Goal: Transaction & Acquisition: Purchase product/service

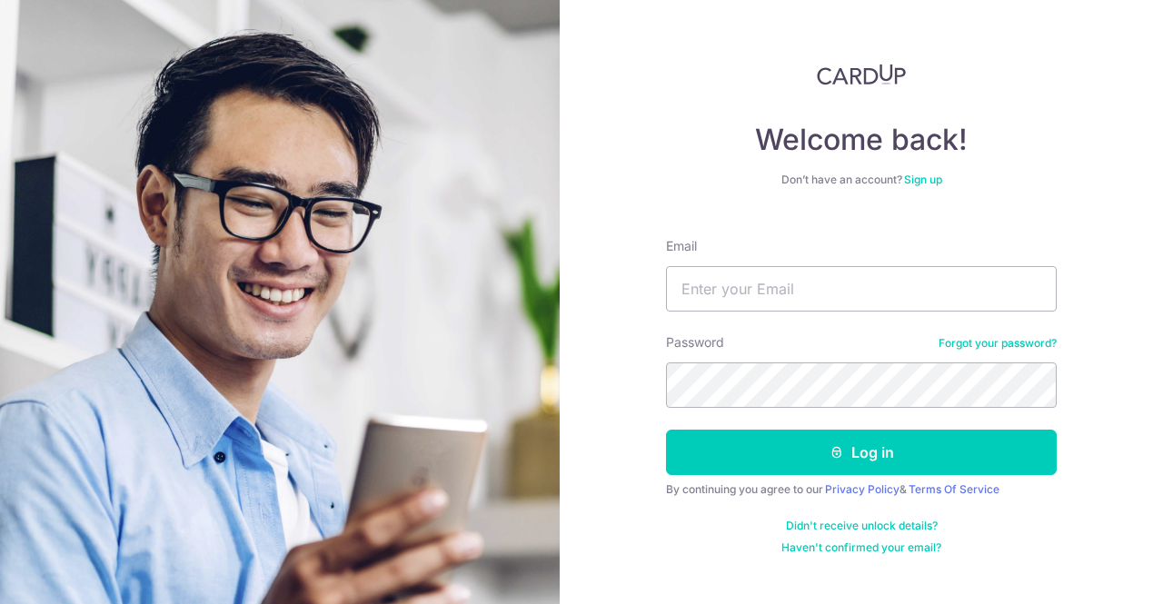
type input "[EMAIL_ADDRESS][DOMAIN_NAME]"
click at [814, 361] on div "Password Forgot your password?" at bounding box center [861, 371] width 391 height 75
click at [922, 442] on button "Log in" at bounding box center [861, 452] width 391 height 45
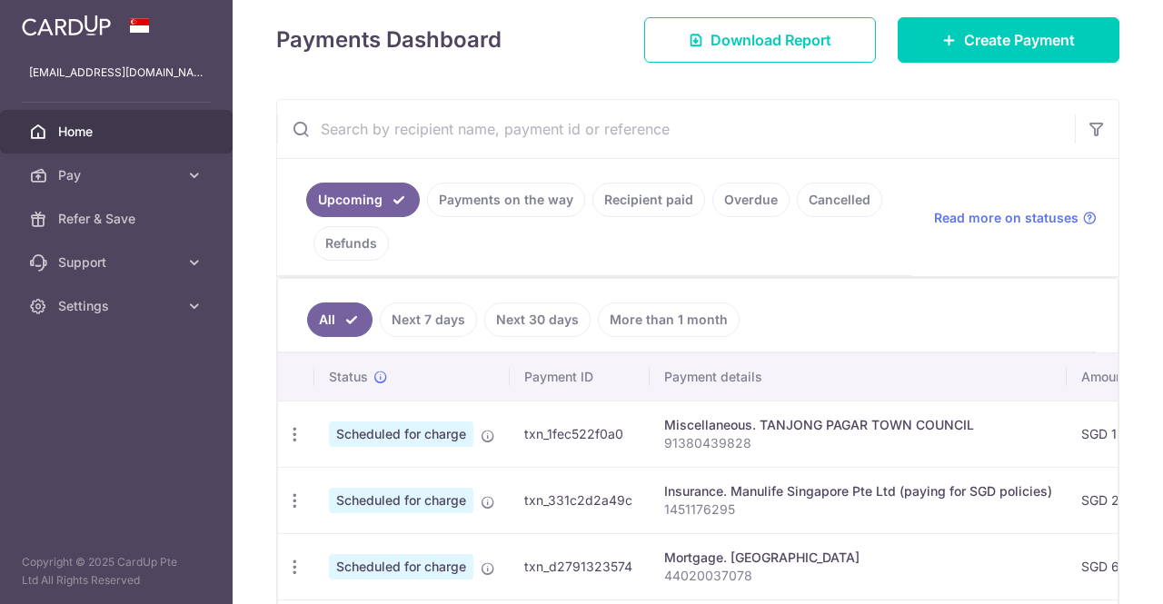
scroll to position [273, 0]
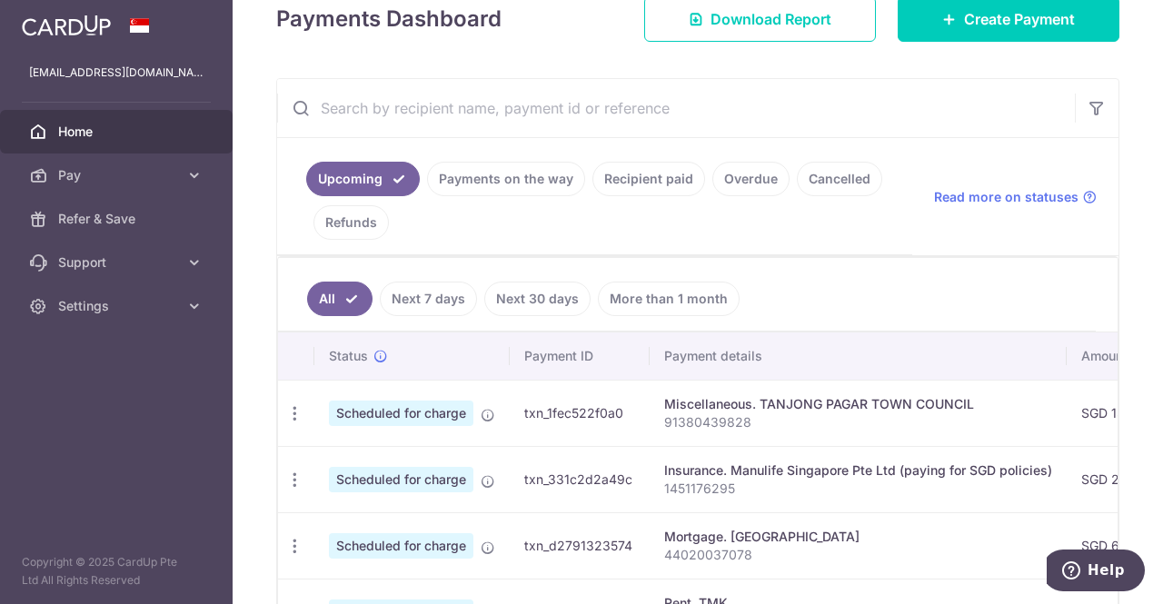
click at [176, 172] on span "Pay" at bounding box center [118, 175] width 120 height 18
click at [943, 20] on icon at bounding box center [950, 19] width 15 height 15
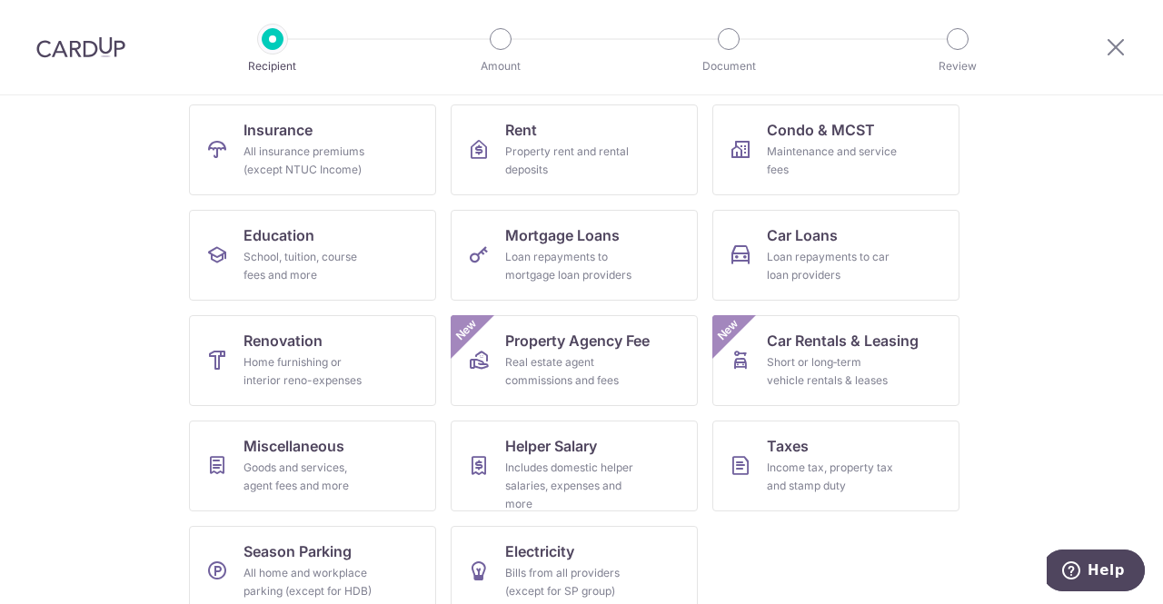
scroll to position [207, 0]
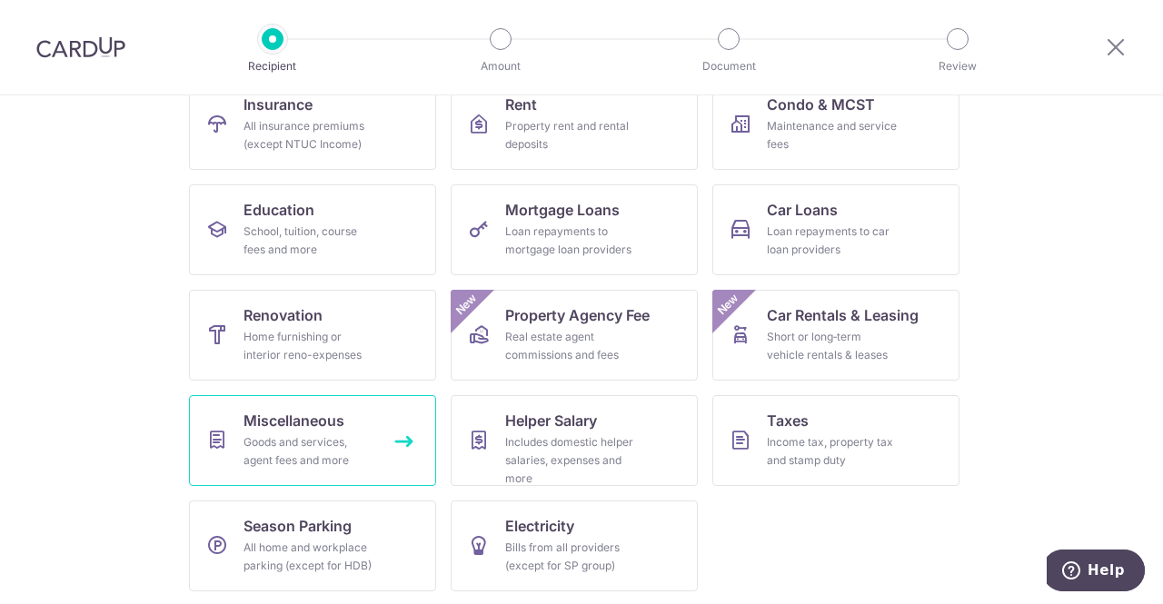
click at [309, 434] on div "Goods and services, agent fees and more" at bounding box center [309, 452] width 131 height 36
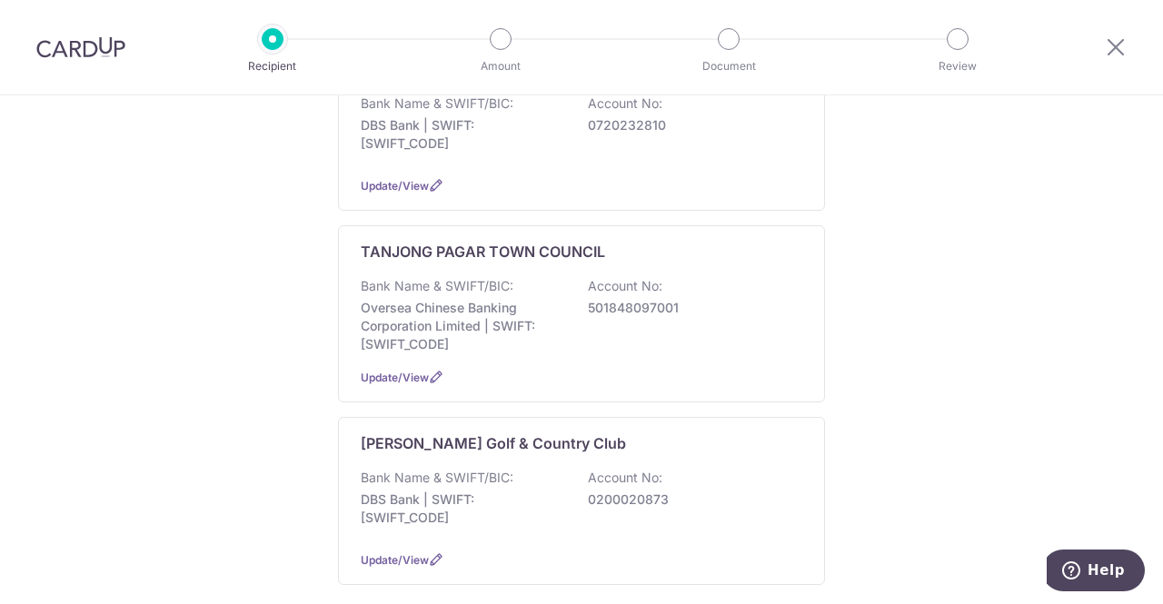
scroll to position [1182, 0]
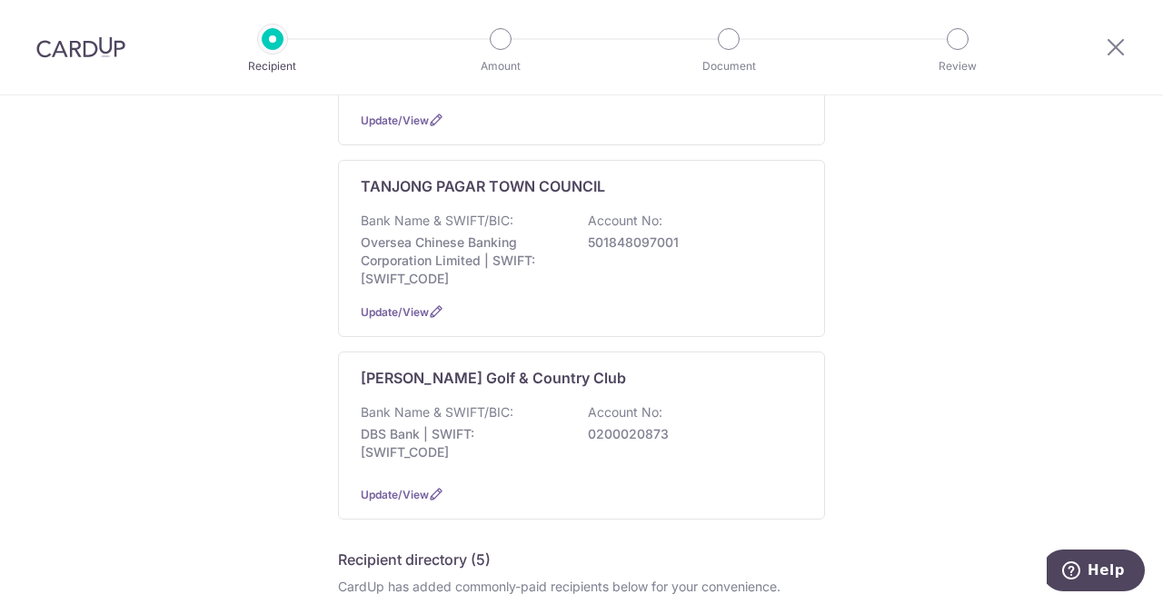
click at [514, 404] on div "Bank Name & SWIFT/BIC: DBS Bank | SWIFT: DBSSSGSGXXX Account No: 0200020873" at bounding box center [582, 437] width 442 height 67
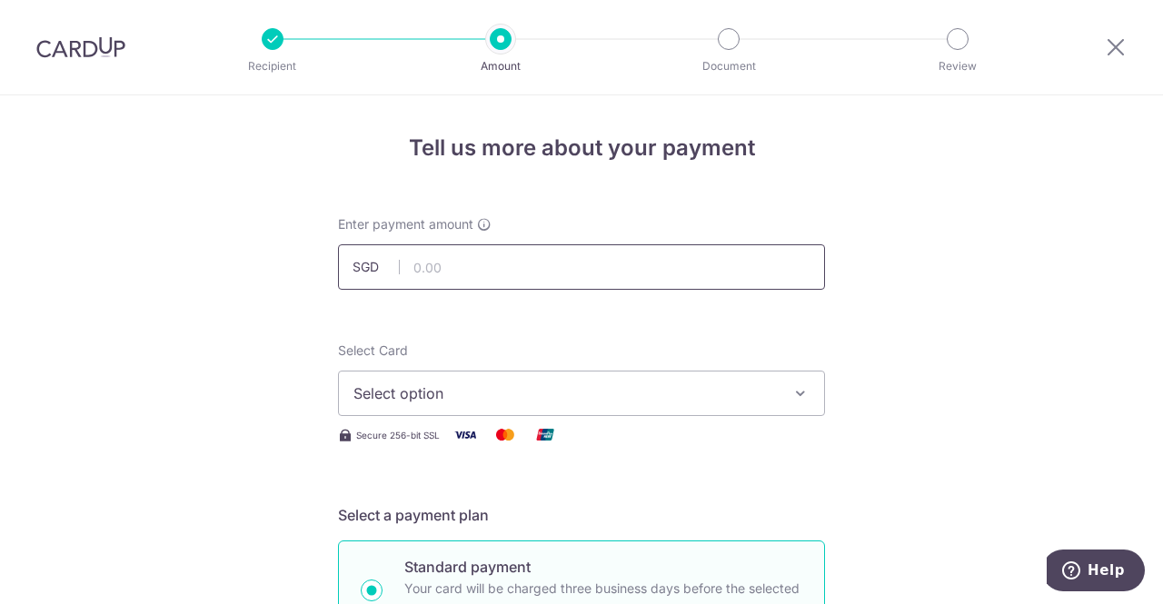
click at [527, 279] on input "text" at bounding box center [581, 267] width 487 height 45
paste input "To avoid f"
type input "To avoid f"
type input "269.12"
click at [598, 401] on span "Select option" at bounding box center [566, 394] width 424 height 22
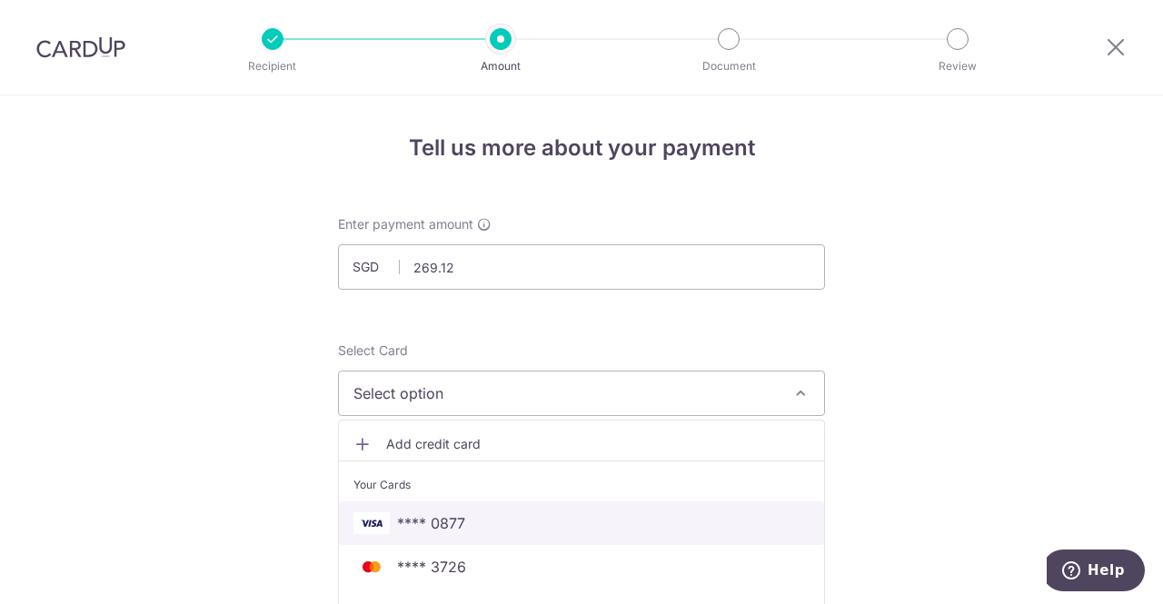
click at [433, 524] on span "**** 0877" at bounding box center [431, 524] width 68 height 22
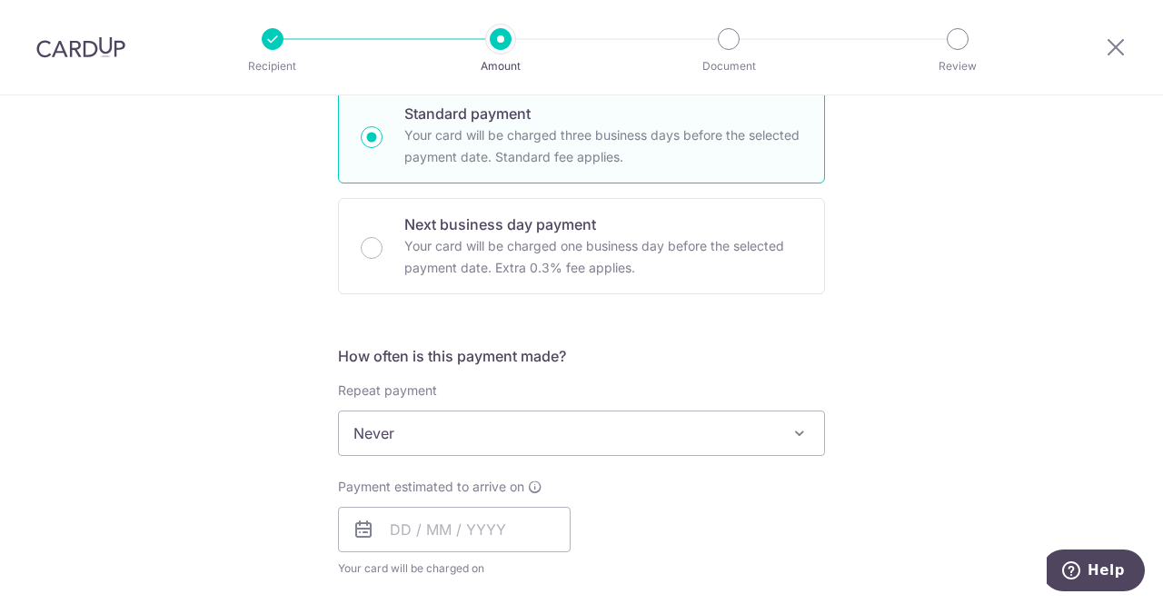
scroll to position [454, 0]
click at [529, 430] on span "Never" at bounding box center [581, 433] width 485 height 44
click at [880, 349] on div "Tell us more about your payment Enter payment amount SGD 269.12 269.12 Select C…" at bounding box center [581, 463] width 1163 height 1644
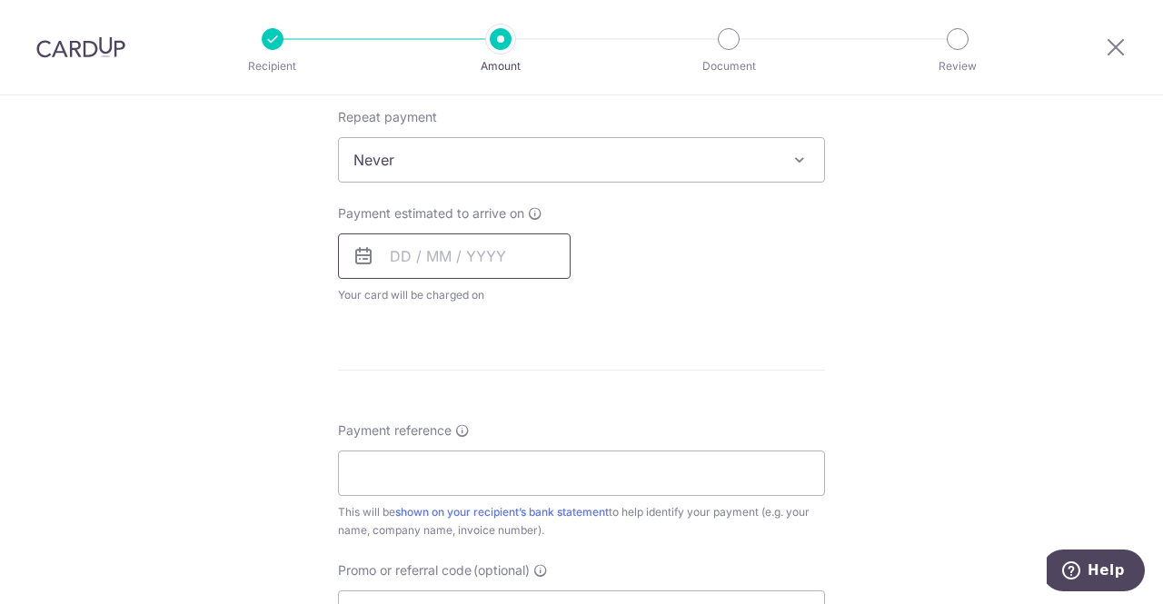
click at [447, 254] on input "text" at bounding box center [454, 256] width 233 height 45
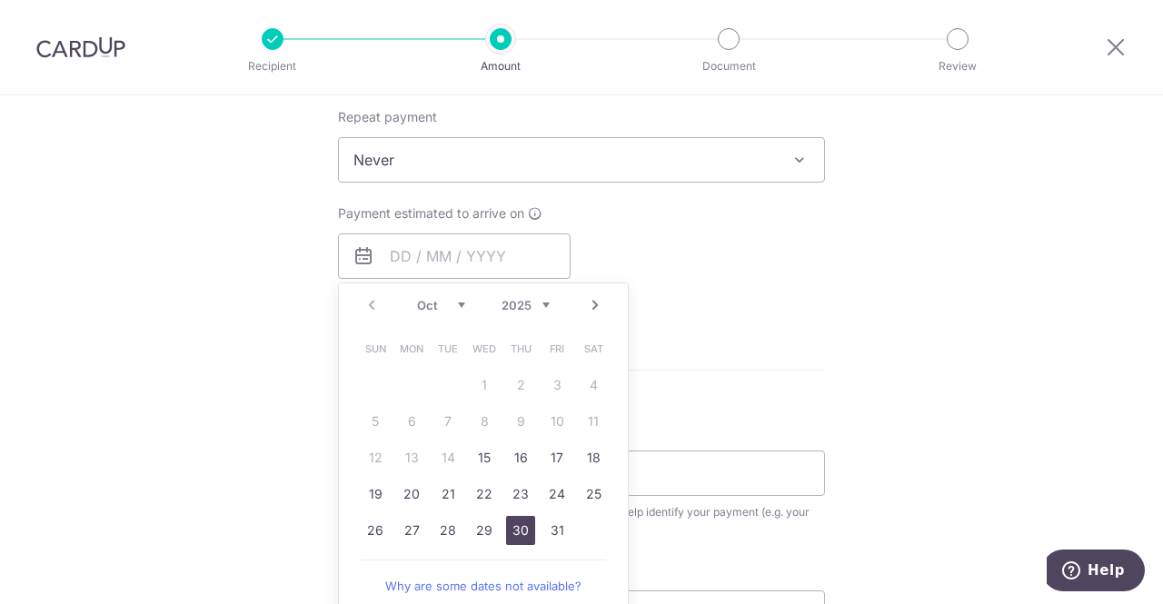
drag, startPoint x: 514, startPoint y: 524, endPoint x: 574, endPoint y: 563, distance: 71.6
click at [514, 524] on link "30" at bounding box center [520, 530] width 29 height 29
type input "[DATE]"
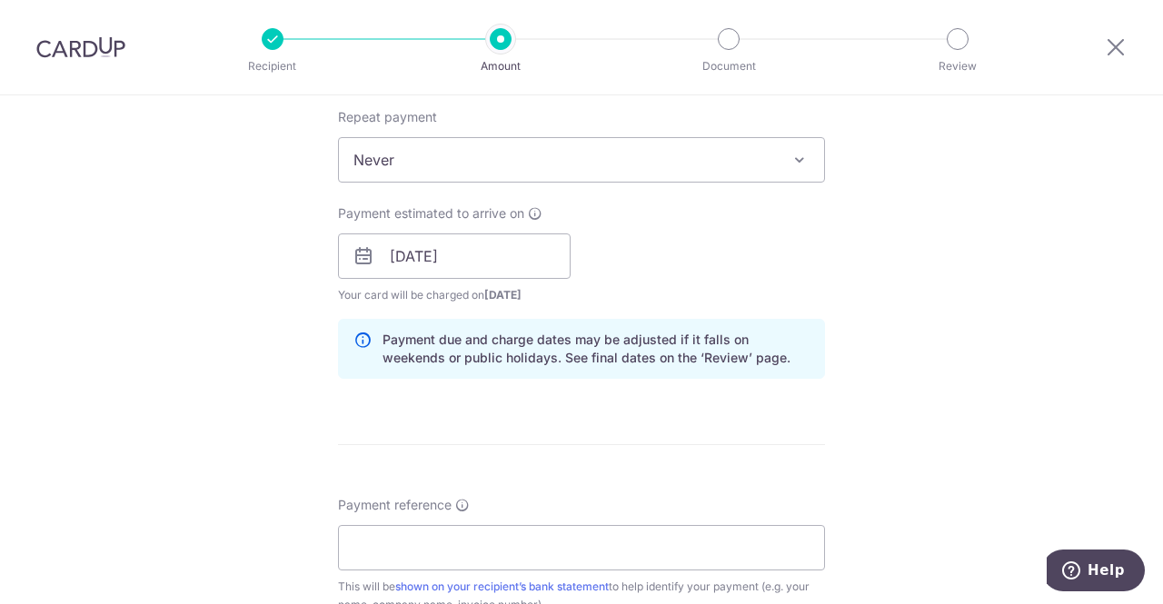
click at [976, 263] on div "Tell us more about your payment Enter payment amount SGD 269.12 269.12 Select C…" at bounding box center [581, 227] width 1163 height 1719
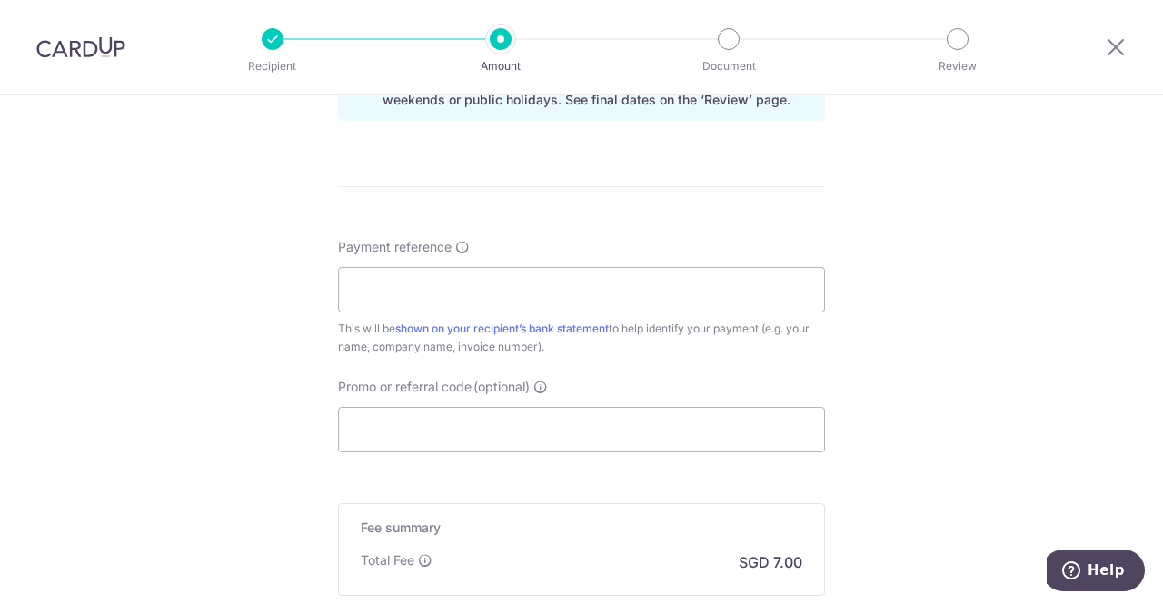
scroll to position [1000, 0]
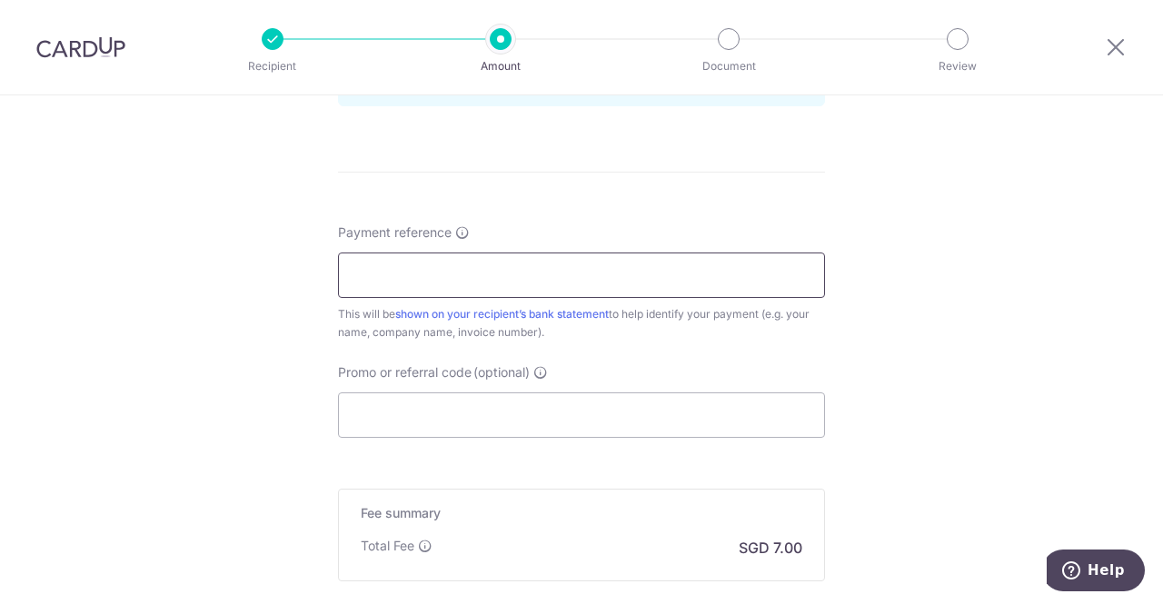
click at [604, 262] on input "Payment reference" at bounding box center [581, 275] width 487 height 45
type input "GT6280"
click at [739, 354] on div "Payment reference GT6280 6/35 This will be shown on your recipient’s bank state…" at bounding box center [581, 331] width 487 height 215
click at [553, 415] on input "Promo or referral code (optional)" at bounding box center [581, 415] width 487 height 45
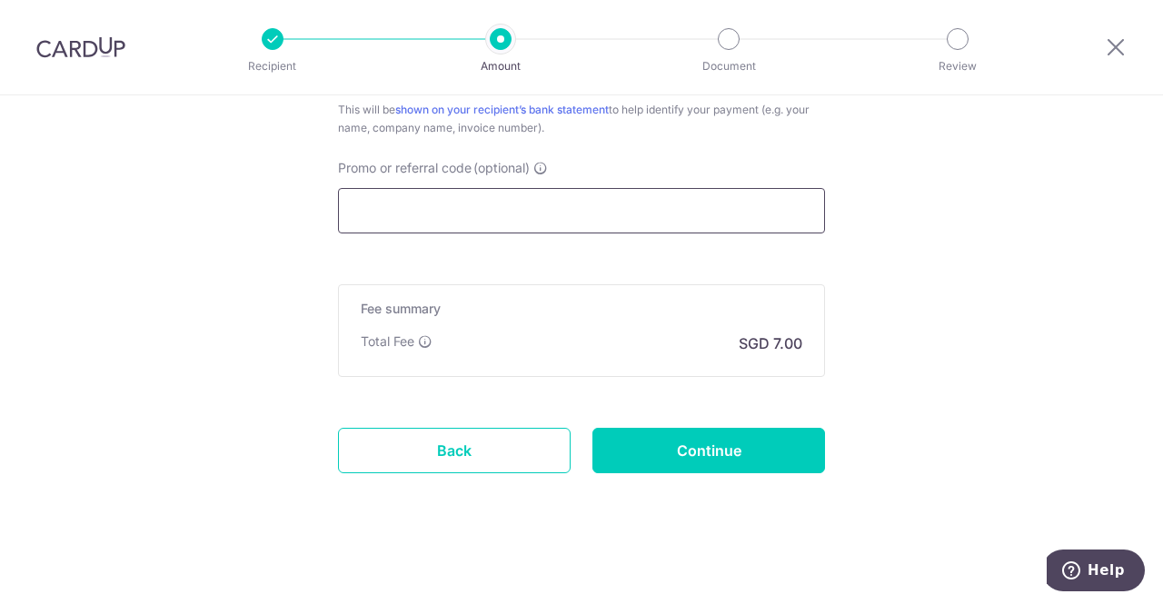
scroll to position [1205, 0]
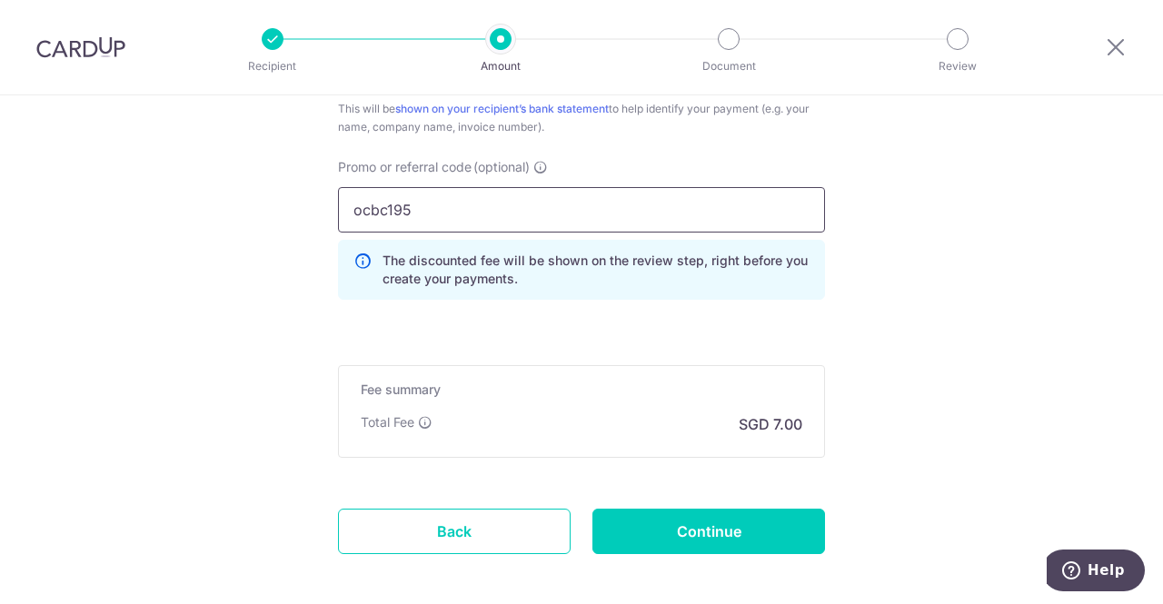
type input "ocbc195"
click at [718, 521] on input "Continue" at bounding box center [709, 531] width 233 height 45
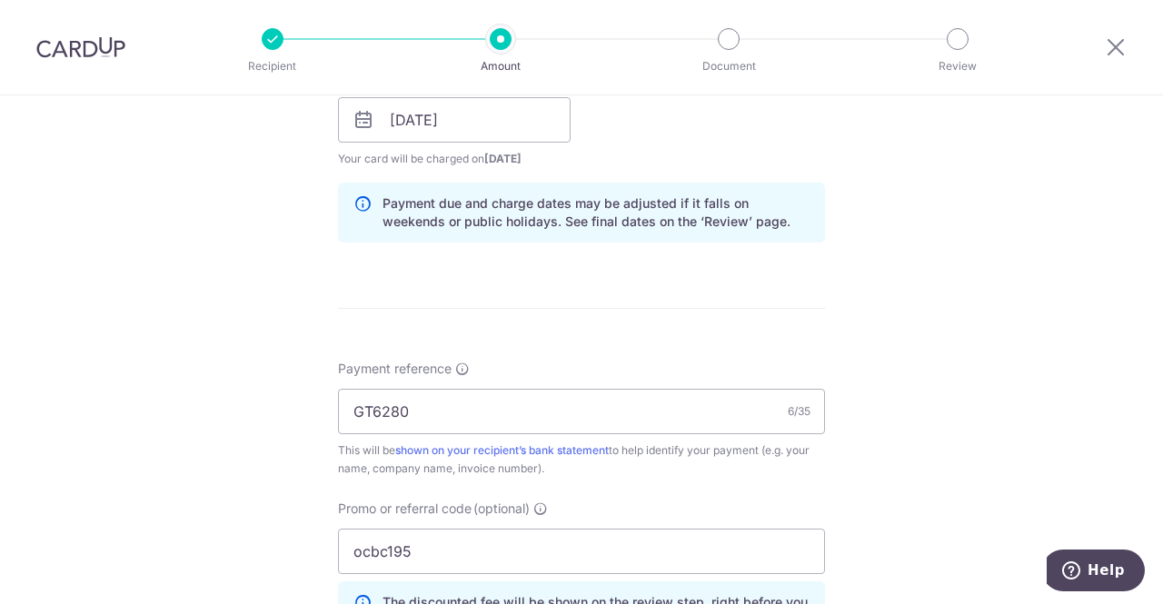
scroll to position [842, 0]
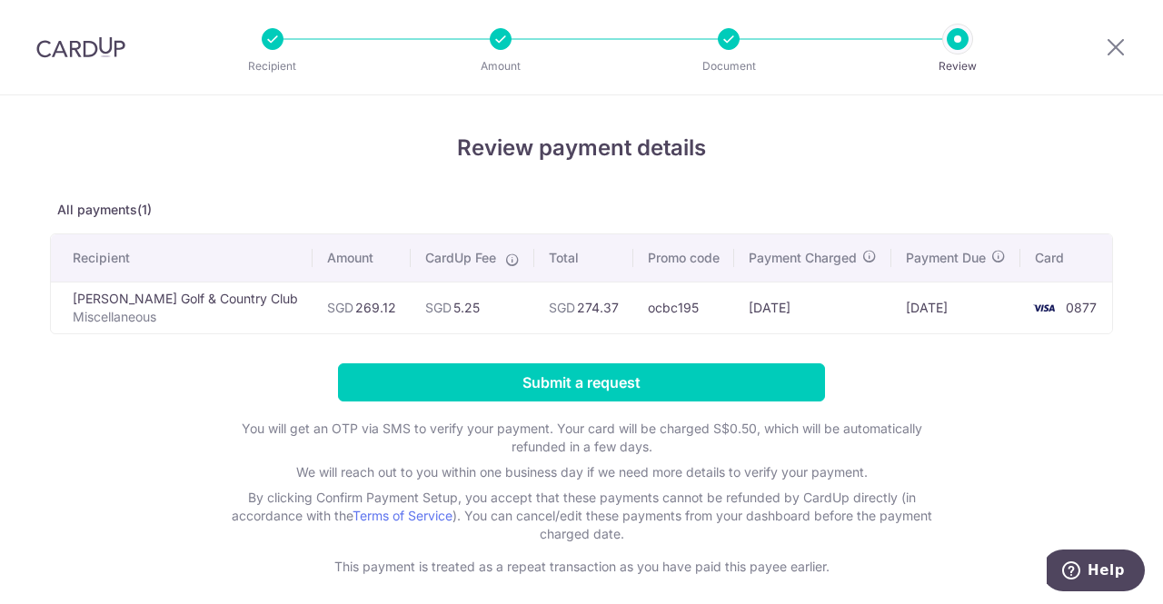
drag, startPoint x: 293, startPoint y: 305, endPoint x: 954, endPoint y: 359, distance: 663.1
click at [911, 341] on div "Review payment details All payments(1) Recipient Amount CardUp Fee Total Promo …" at bounding box center [581, 354] width 1063 height 444
click at [1001, 409] on form "Submit a request You will get an OTP via SMS to verify your payment. Your card …" at bounding box center [581, 470] width 1063 height 213
drag, startPoint x: 291, startPoint y: 309, endPoint x: 1004, endPoint y: 312, distance: 712.6
click at [1003, 312] on tr "[PERSON_NAME] Golf & Country Club Miscellaneous SGD 269.12 SGD 5.25 SGD 274.37 …" at bounding box center [585, 308] width 1068 height 52
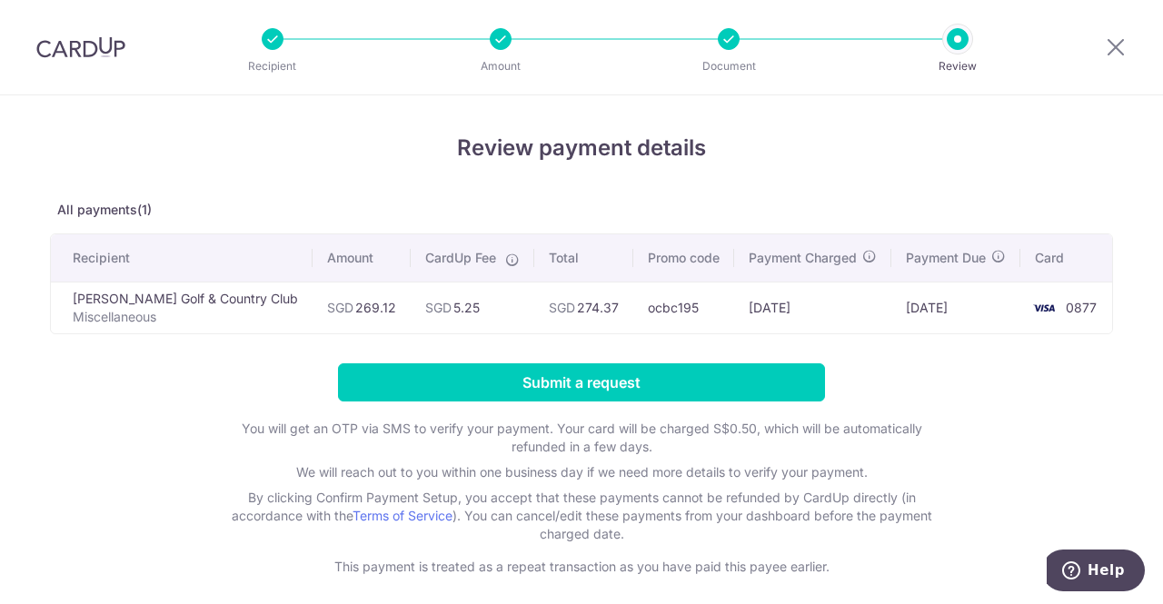
click at [1013, 365] on form "Submit a request You will get an OTP via SMS to verify your payment. Your card …" at bounding box center [581, 470] width 1063 height 213
drag, startPoint x: 592, startPoint y: 301, endPoint x: 969, endPoint y: 324, distance: 377.9
click at [969, 324] on tr "[PERSON_NAME] Golf & Country Club Miscellaneous SGD 269.12 SGD 5.25 SGD 274.37 …" at bounding box center [585, 308] width 1068 height 52
click at [1038, 326] on td "0877" at bounding box center [1070, 308] width 98 height 52
drag, startPoint x: 1011, startPoint y: 295, endPoint x: 1067, endPoint y: 354, distance: 81.7
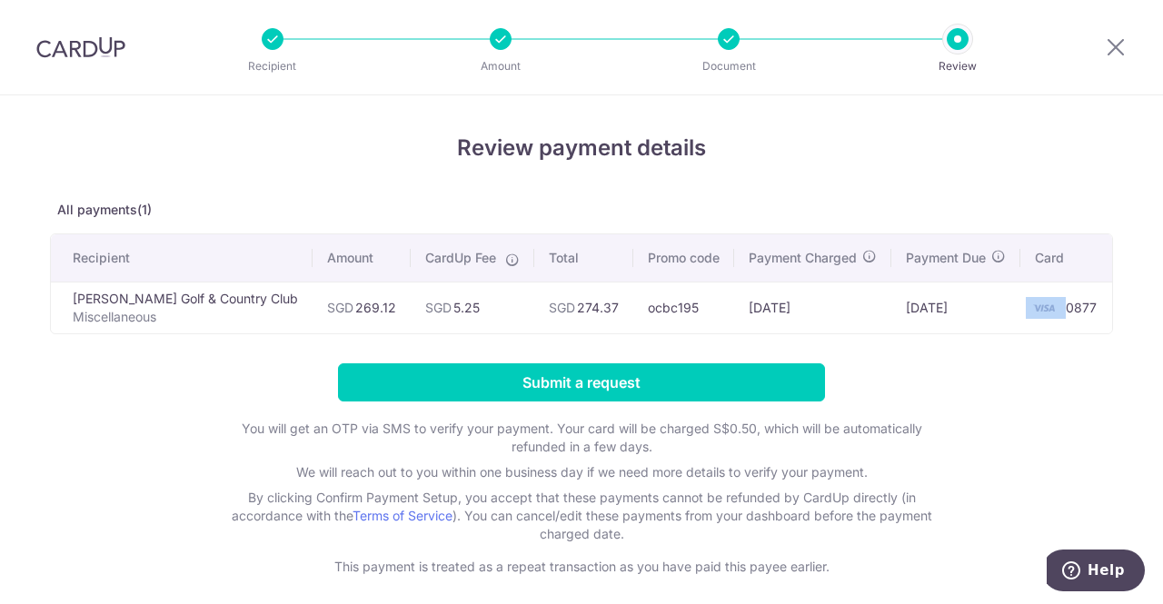
click at [1066, 344] on div "Review payment details All payments(1) Recipient Amount CardUp Fee Total Promo …" at bounding box center [581, 354] width 1063 height 444
click at [1065, 358] on div "Review payment details All payments(1) Recipient Amount CardUp Fee Total Promo …" at bounding box center [581, 354] width 1063 height 444
click at [709, 397] on input "Submit a request" at bounding box center [581, 383] width 487 height 38
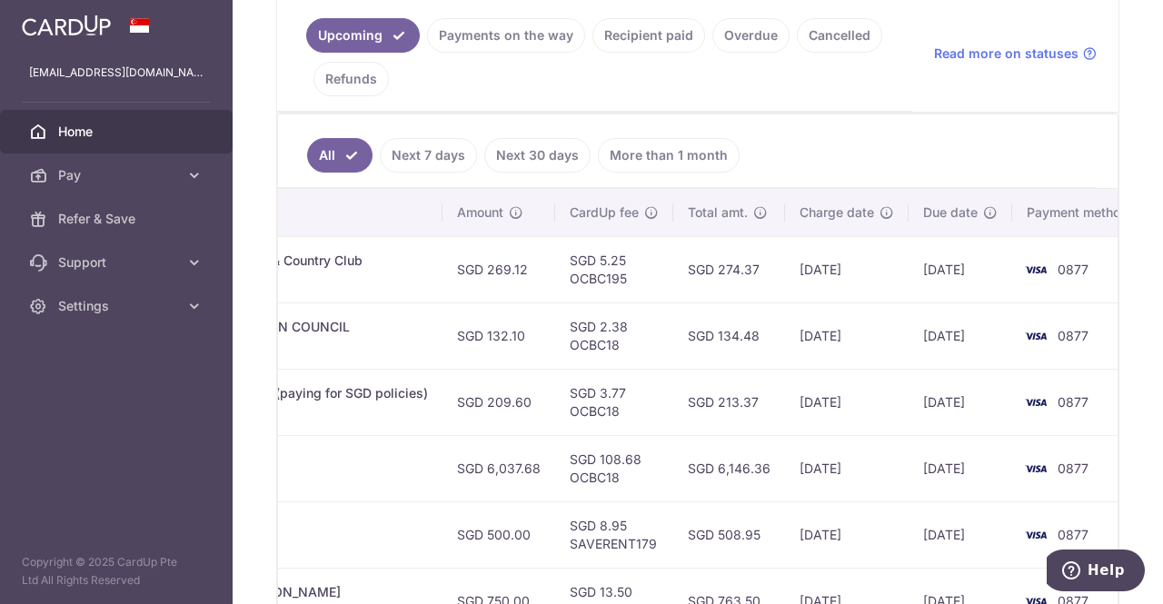
scroll to position [364, 0]
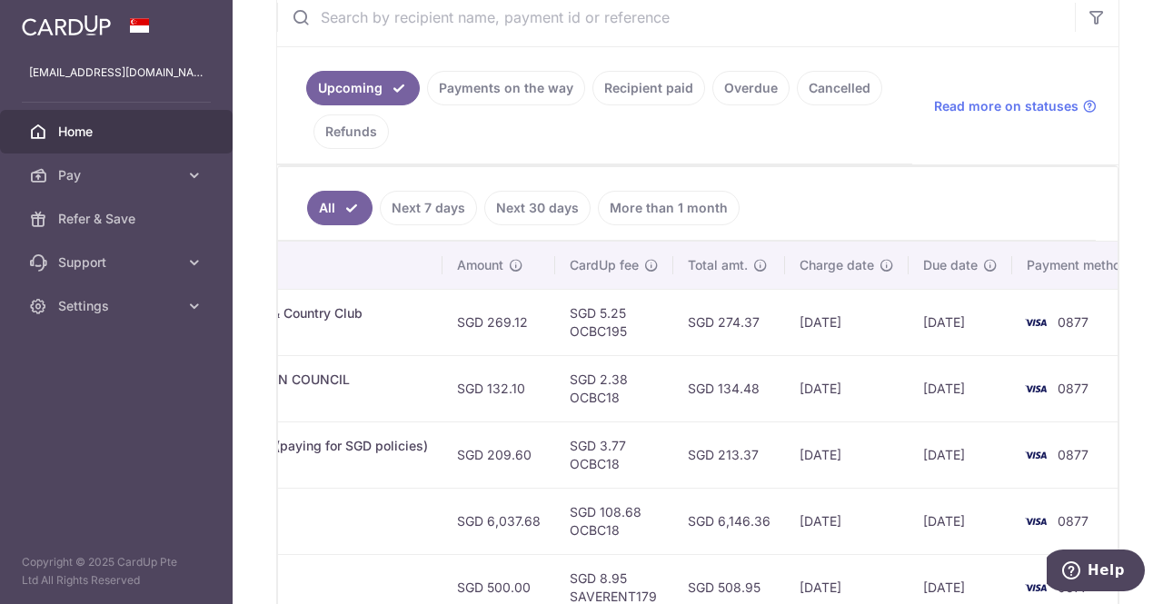
click at [638, 77] on link "Recipient paid" at bounding box center [649, 88] width 113 height 35
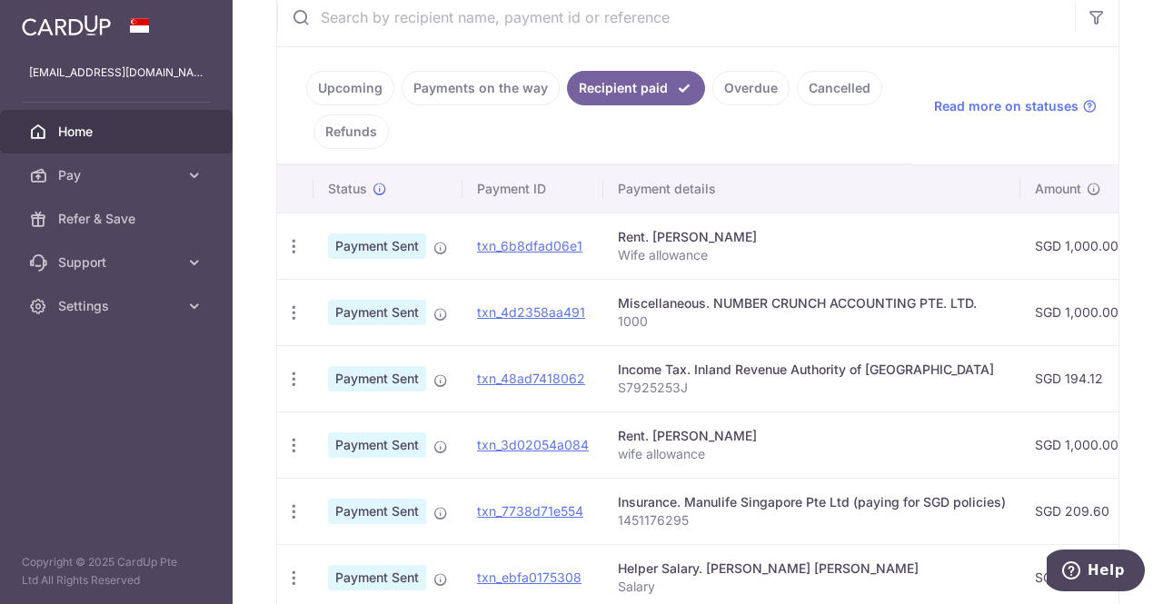
click at [487, 83] on link "Payments on the way" at bounding box center [481, 88] width 158 height 35
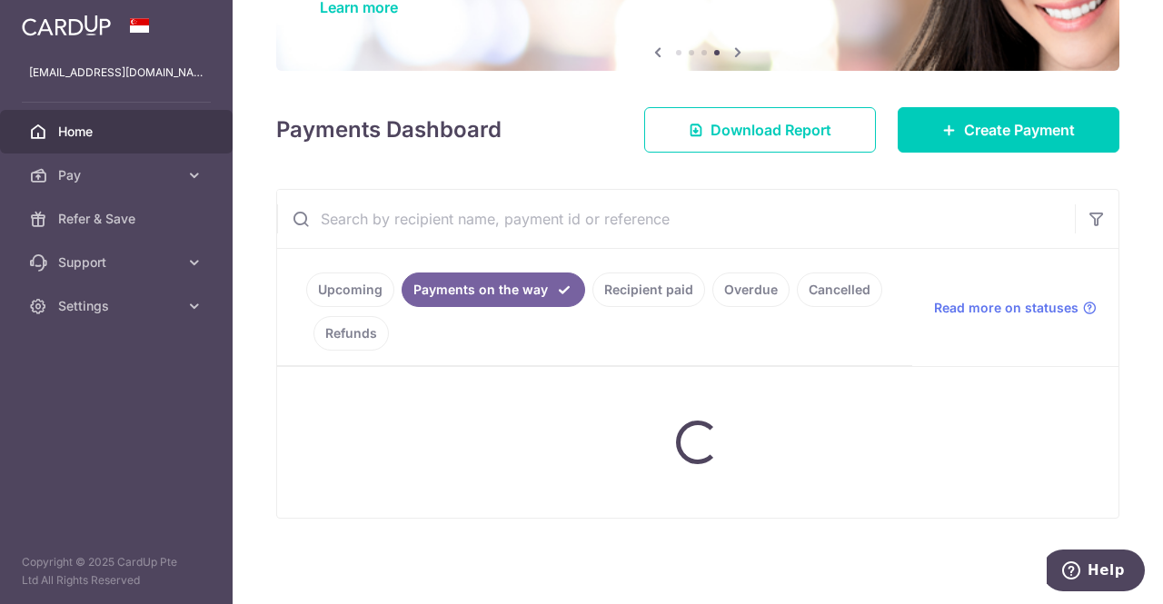
scroll to position [255, 0]
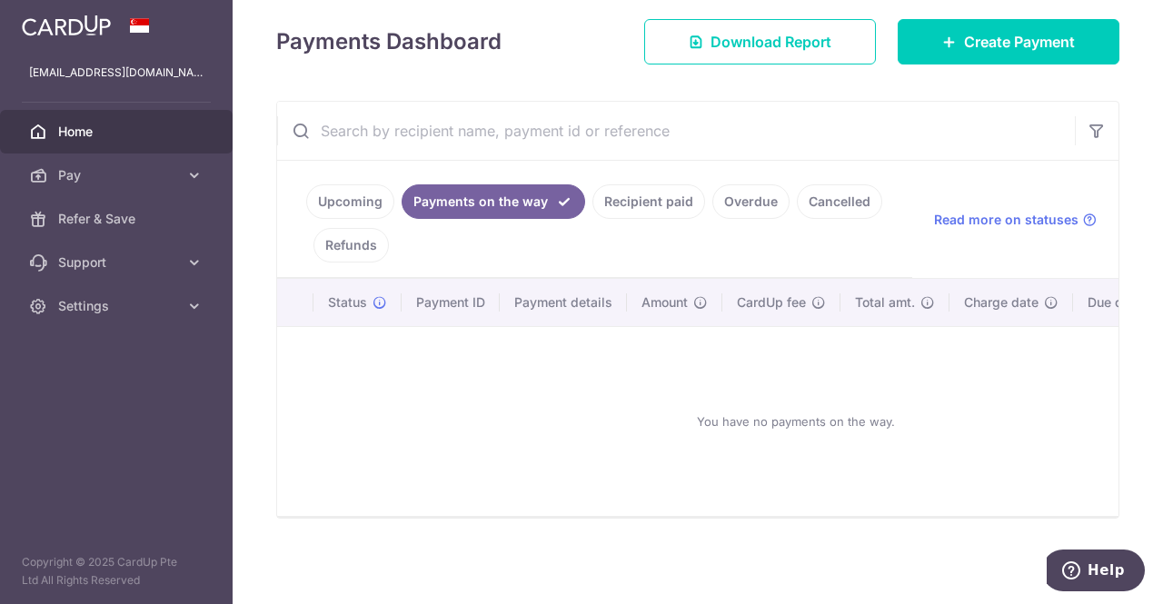
click at [337, 190] on link "Upcoming" at bounding box center [350, 202] width 88 height 35
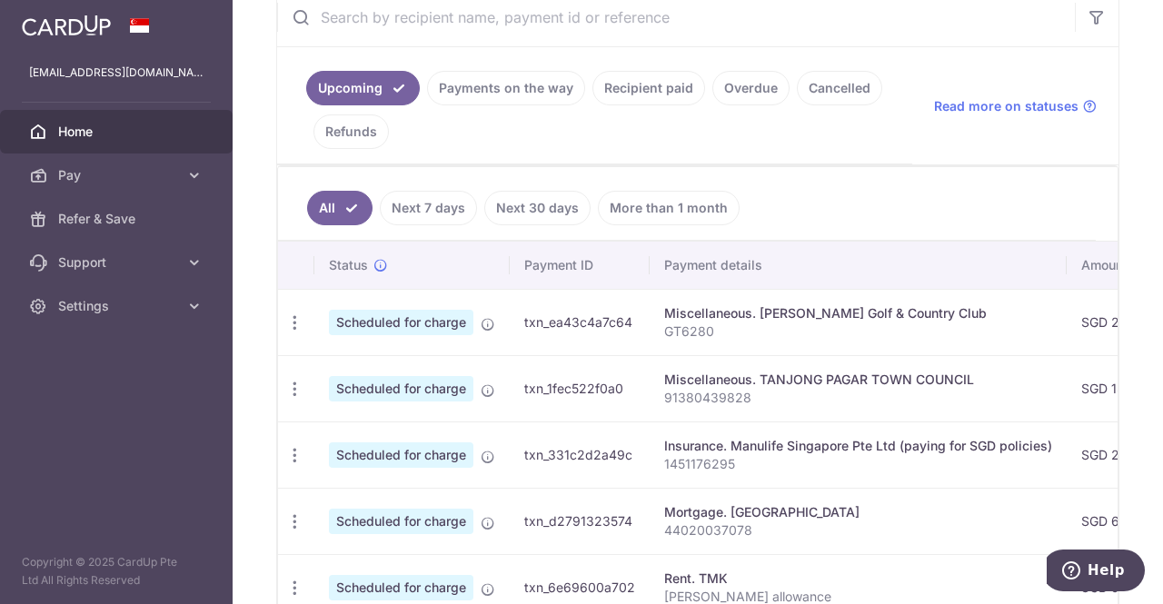
scroll to position [0, 0]
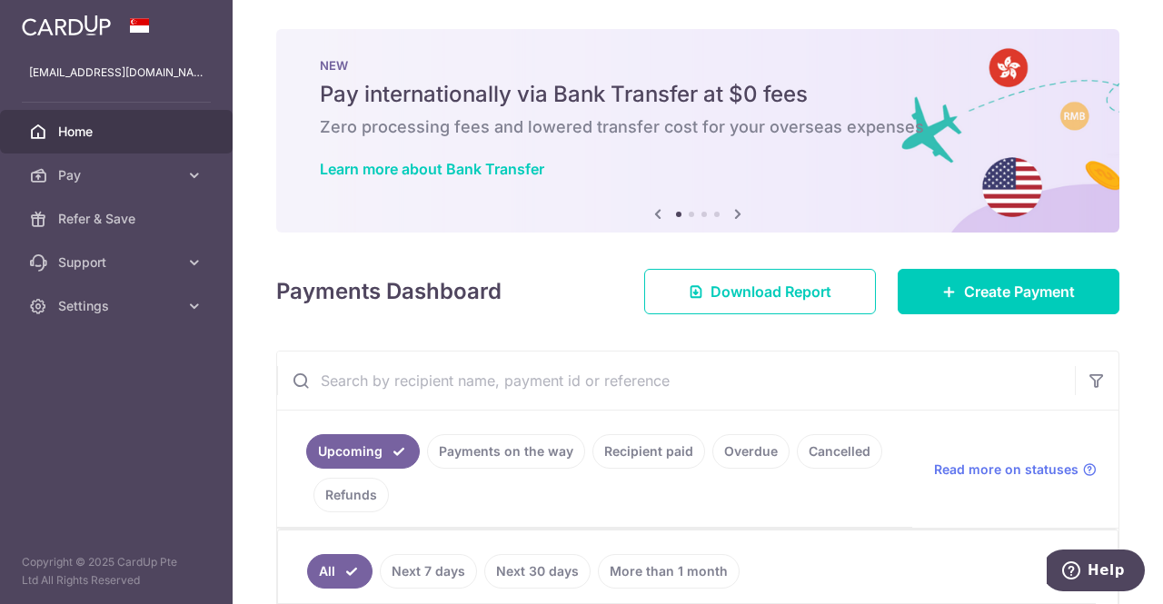
click at [194, 175] on icon at bounding box center [194, 175] width 18 height 18
